Goal: Task Accomplishment & Management: Manage account settings

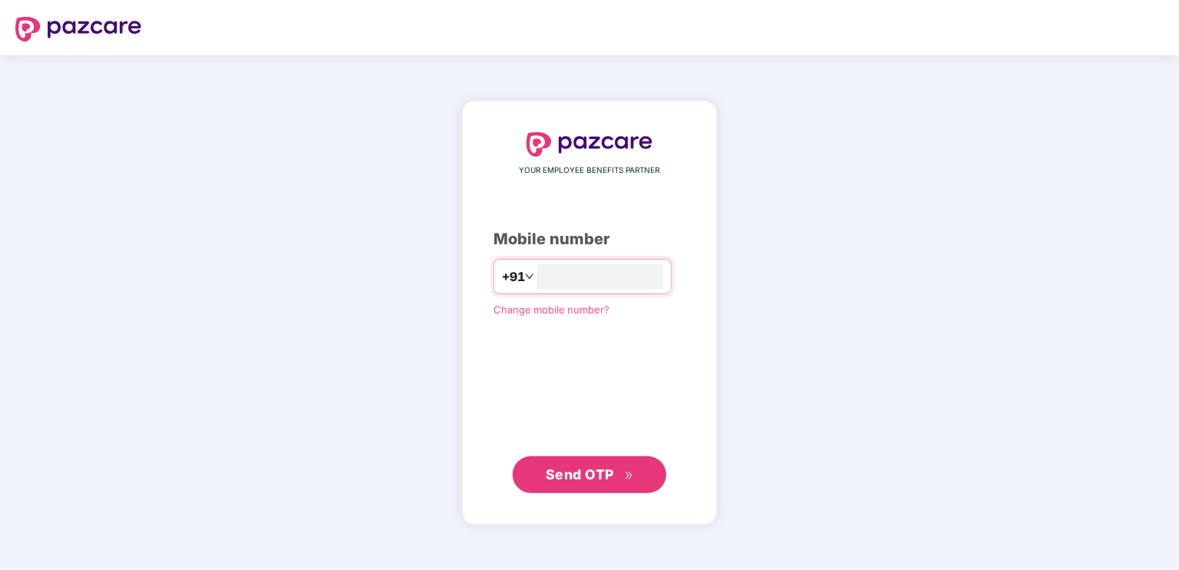
type input "**********"
drag, startPoint x: 633, startPoint y: 476, endPoint x: 633, endPoint y: 319, distance: 156.8
click at [632, 476] on icon "double-right" at bounding box center [629, 475] width 10 height 10
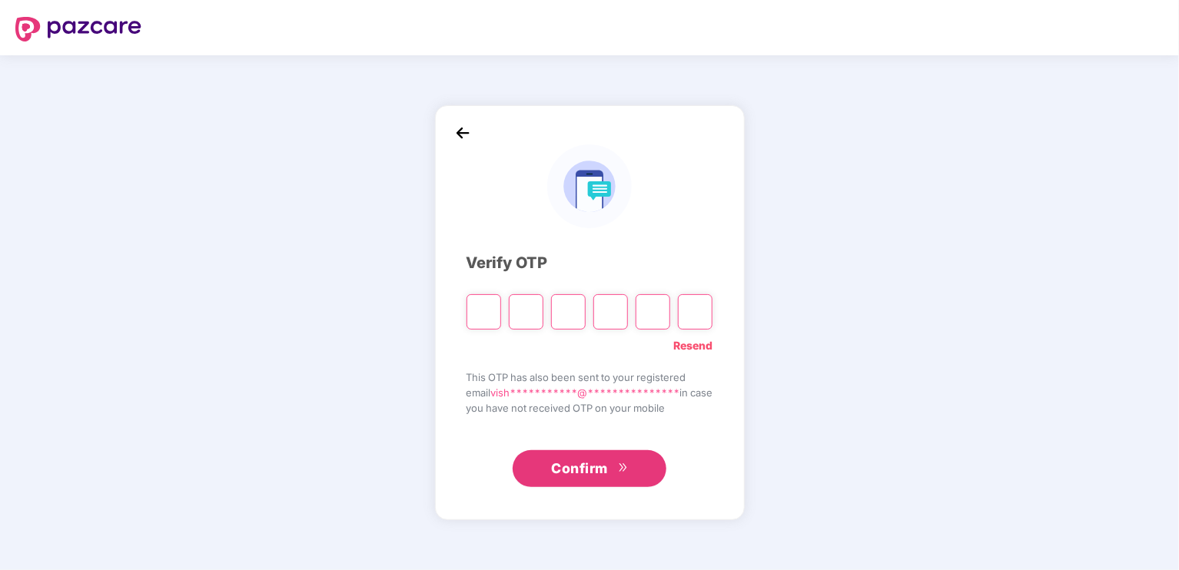
type input "*"
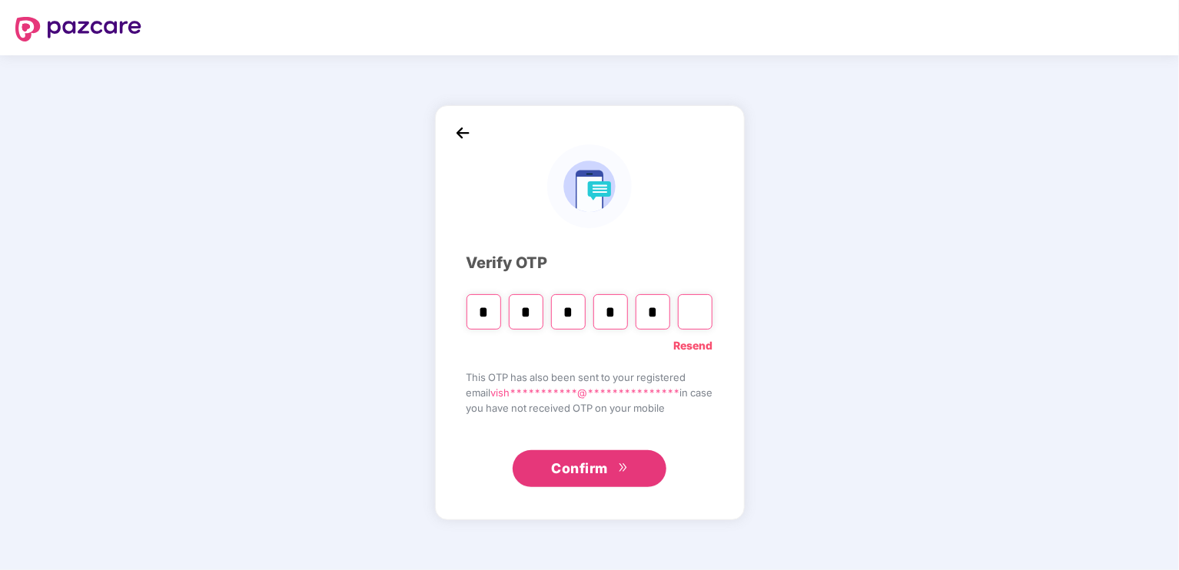
type input "*"
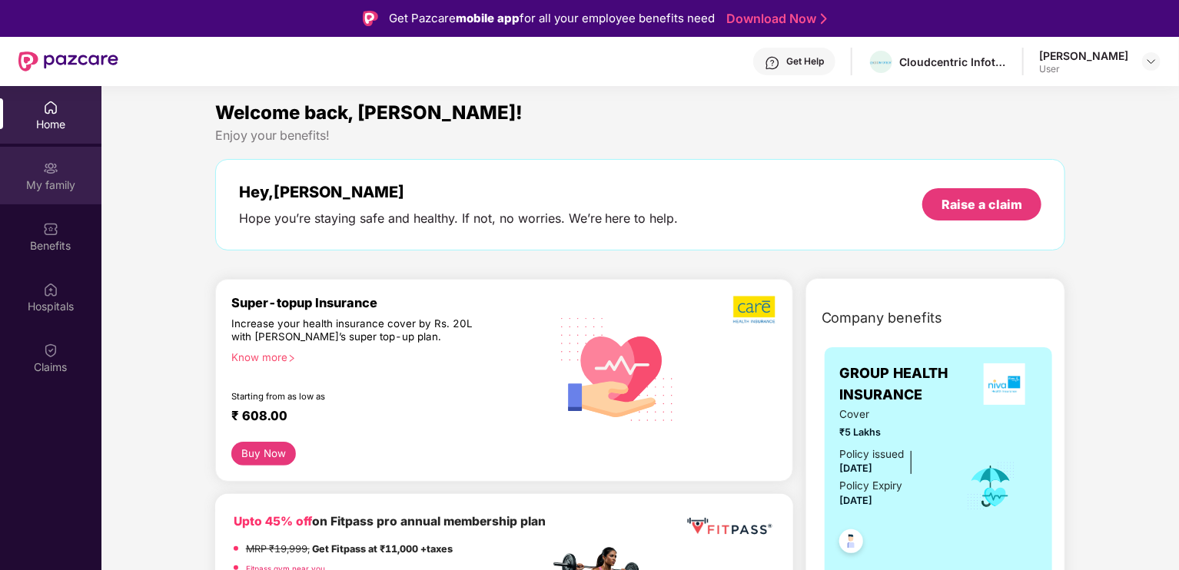
click at [1147, 65] on img at bounding box center [1151, 61] width 12 height 12
click at [46, 181] on div "My family" at bounding box center [50, 185] width 101 height 15
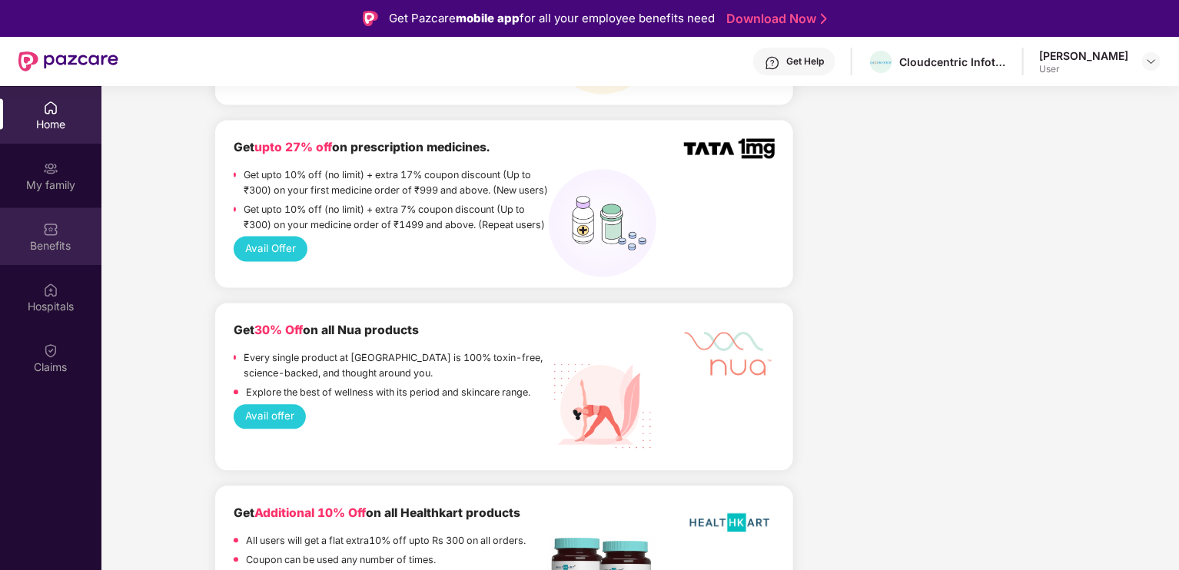
scroll to position [1614, 0]
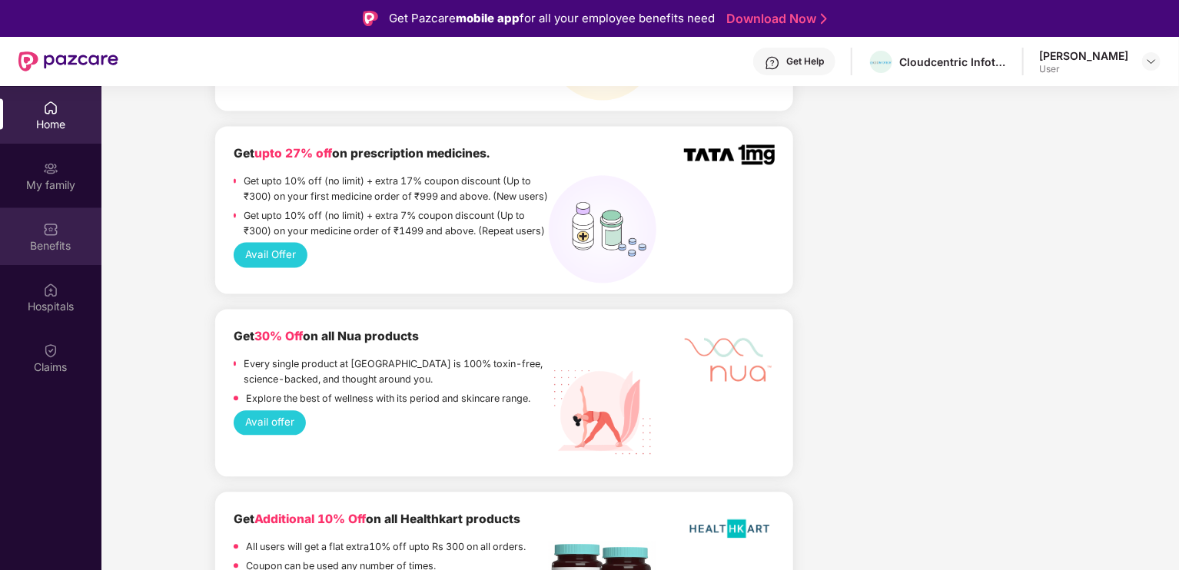
click at [37, 234] on div "Benefits" at bounding box center [50, 237] width 101 height 58
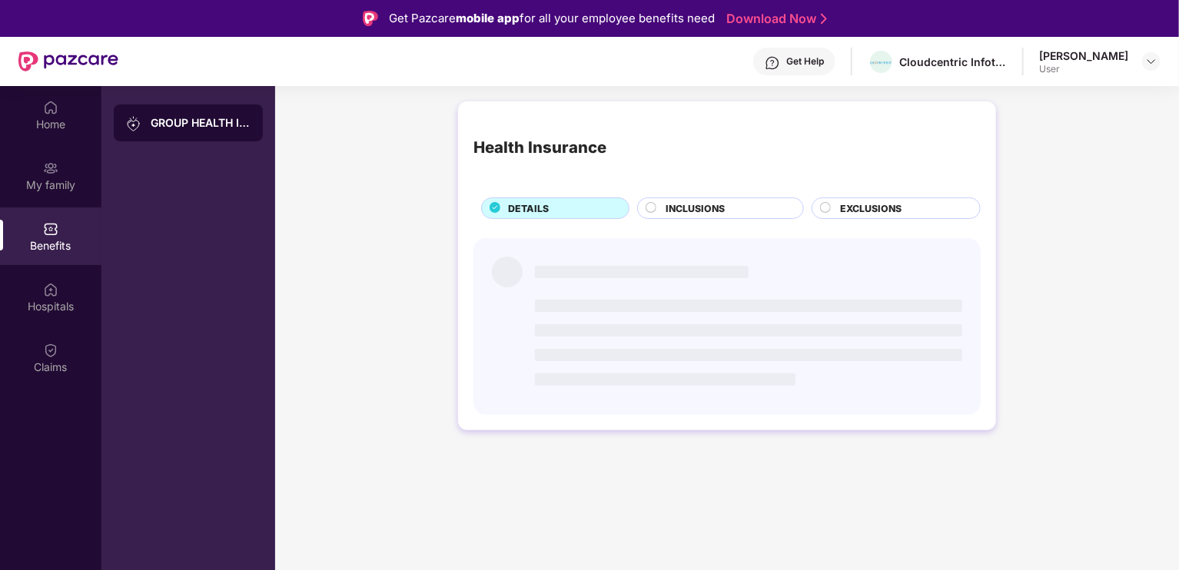
click at [194, 122] on div "GROUP HEALTH INSURANCE" at bounding box center [201, 122] width 100 height 15
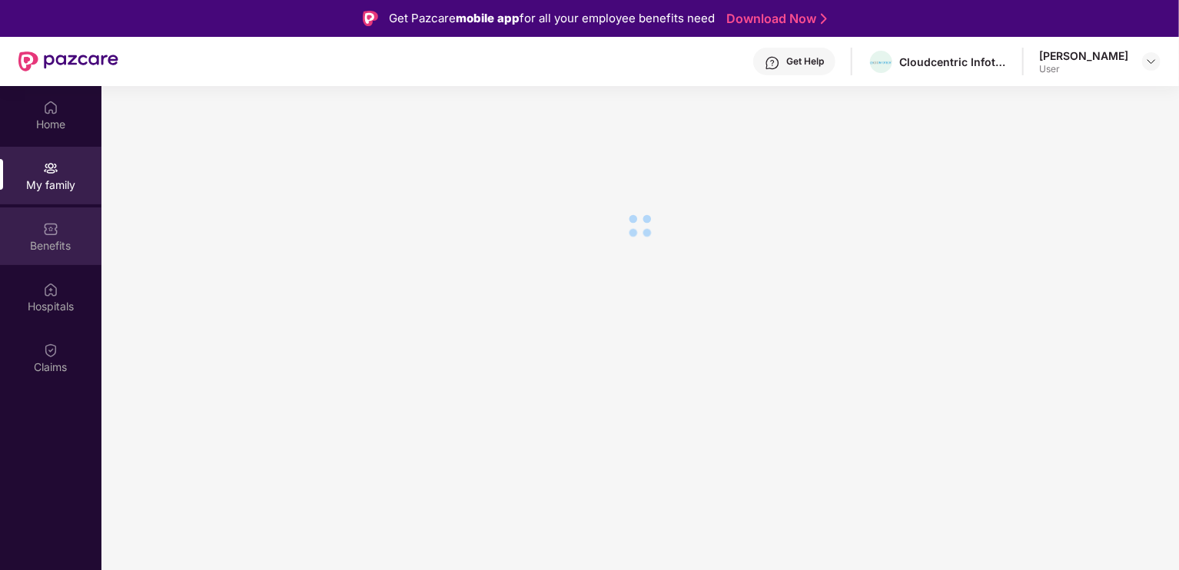
click at [52, 241] on div "Benefits" at bounding box center [50, 245] width 101 height 15
